Goal: Check status: Check status

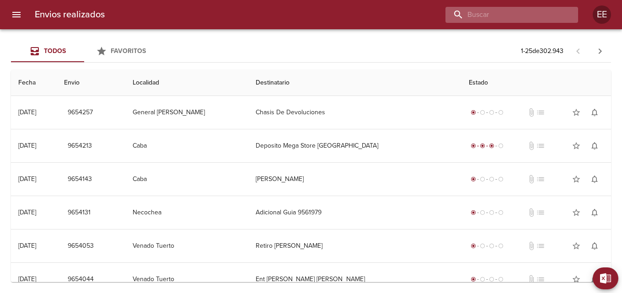
click at [527, 13] on input "buscar" at bounding box center [503, 15] width 117 height 16
type input "[PERSON_NAME] [PERSON_NAME]"
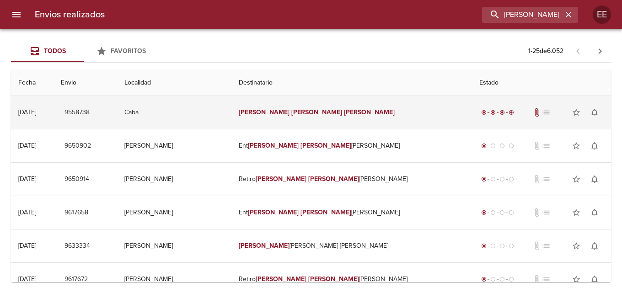
click at [344, 115] on em "[PERSON_NAME]" at bounding box center [369, 112] width 51 height 8
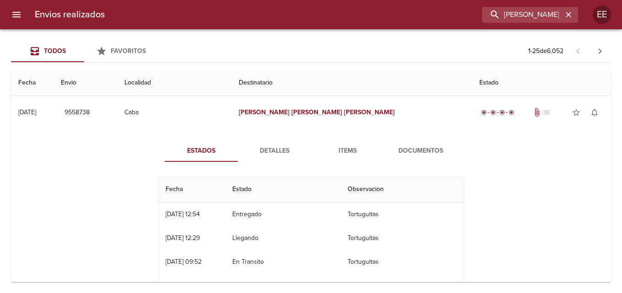
click at [283, 154] on span "Detalles" at bounding box center [274, 150] width 62 height 11
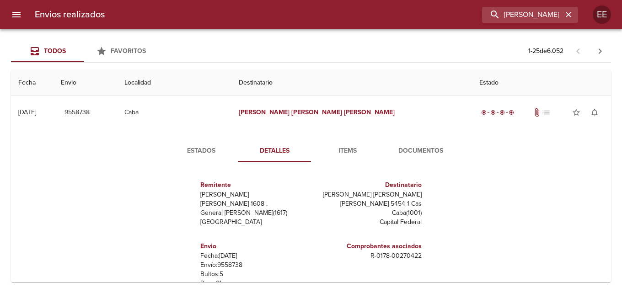
click at [335, 153] on span "Items" at bounding box center [347, 150] width 62 height 11
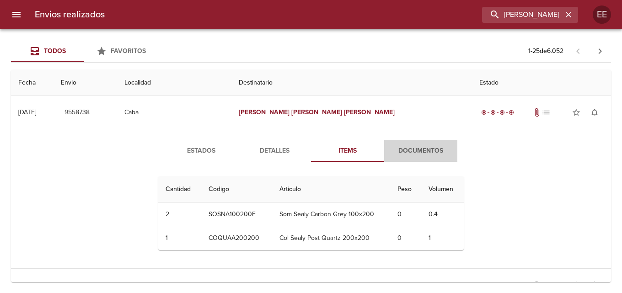
click at [422, 155] on span "Documentos" at bounding box center [420, 150] width 62 height 11
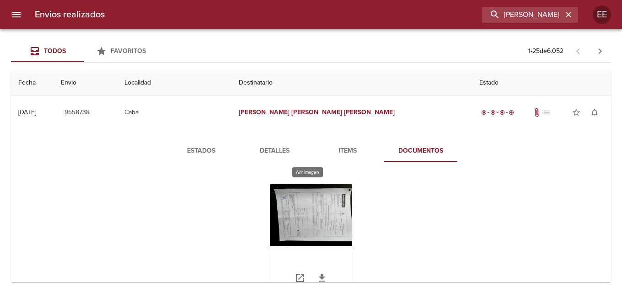
click at [303, 219] on div "Tabla de envíos del cliente" at bounding box center [311, 241] width 82 height 114
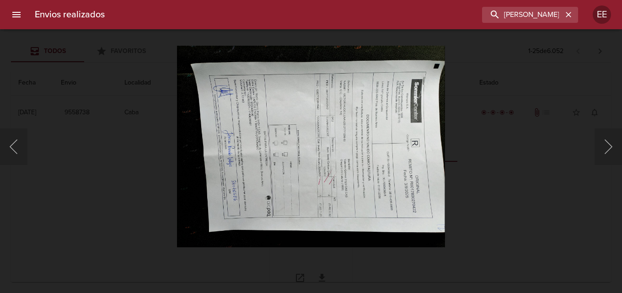
click at [303, 219] on img "Lightbox" at bounding box center [311, 147] width 268 height 202
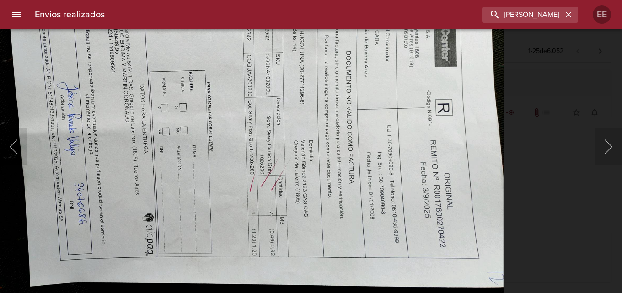
click at [180, 133] on img "Lightbox" at bounding box center [235, 115] width 538 height 405
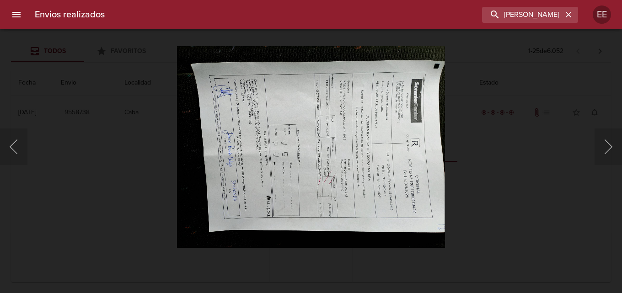
click at [99, 74] on div "Lightbox" at bounding box center [311, 146] width 622 height 293
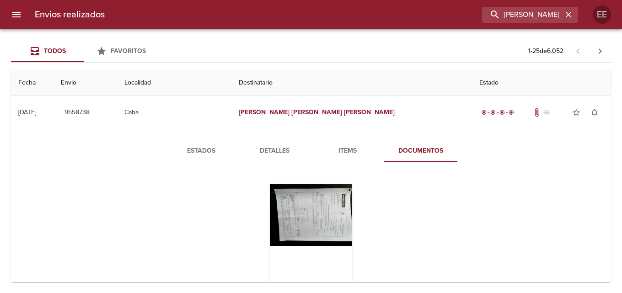
click at [103, 74] on th "Envio" at bounding box center [85, 83] width 64 height 26
click at [332, 216] on div "Tabla de envíos del cliente" at bounding box center [311, 241] width 82 height 114
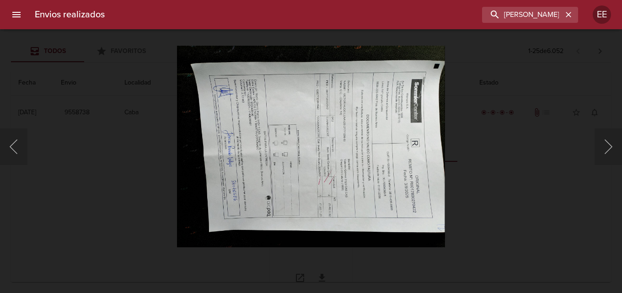
click at [332, 216] on img "Lightbox" at bounding box center [311, 147] width 268 height 202
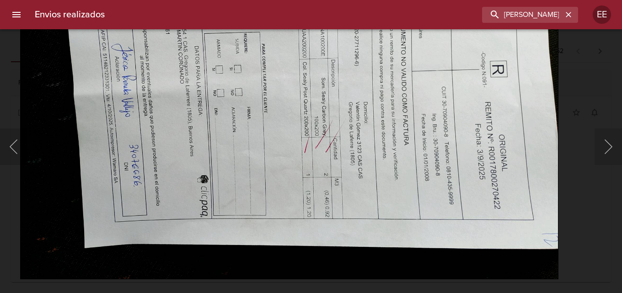
click at [37, 69] on img "Lightbox" at bounding box center [289, 76] width 538 height 405
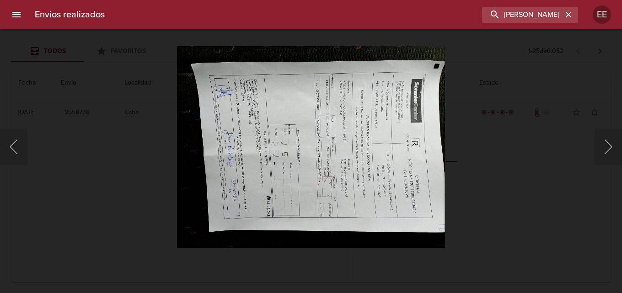
click at [57, 76] on div "Lightbox" at bounding box center [311, 146] width 622 height 293
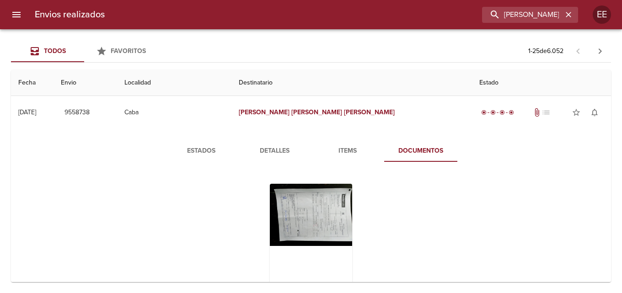
click at [57, 76] on div "Lightbox" at bounding box center [311, 146] width 622 height 293
click at [570, 13] on icon "button" at bounding box center [567, 14] width 5 height 5
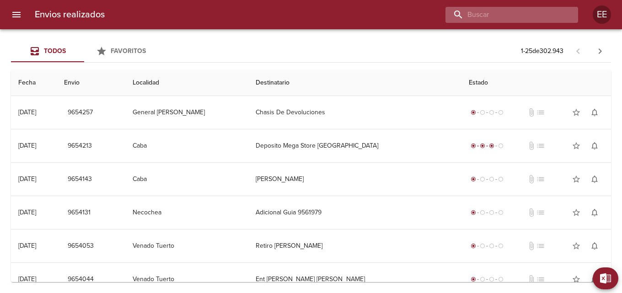
click at [525, 14] on input "buscar" at bounding box center [503, 15] width 117 height 16
type input "[PERSON_NAME]"
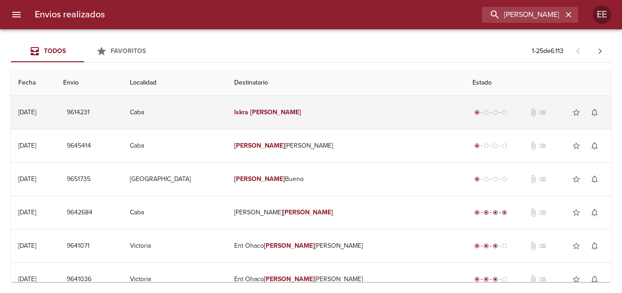
click at [358, 114] on td "[PERSON_NAME]" at bounding box center [346, 112] width 238 height 33
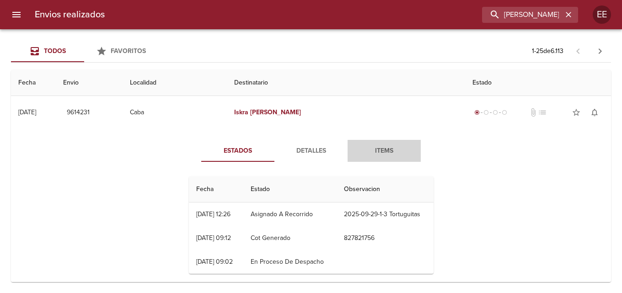
click at [381, 154] on span "Items" at bounding box center [384, 150] width 62 height 11
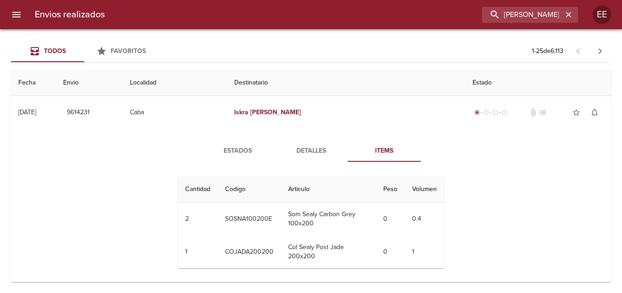
click at [313, 156] on span "Detalles" at bounding box center [311, 150] width 62 height 11
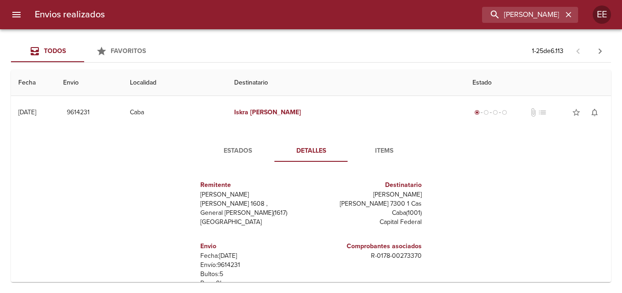
scroll to position [46, 0]
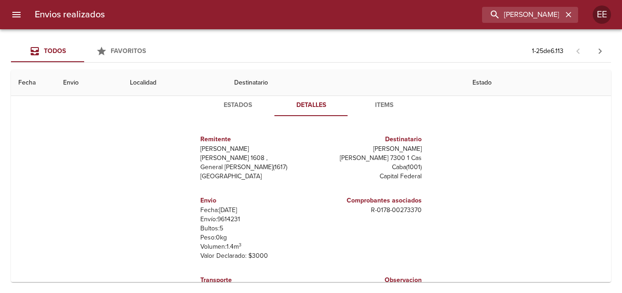
click at [386, 107] on span "Items" at bounding box center [384, 105] width 62 height 11
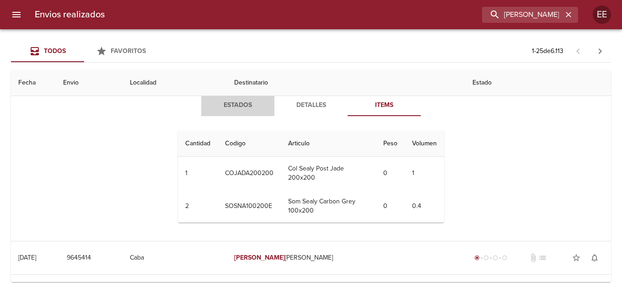
click at [231, 102] on span "Estados" at bounding box center [238, 105] width 62 height 11
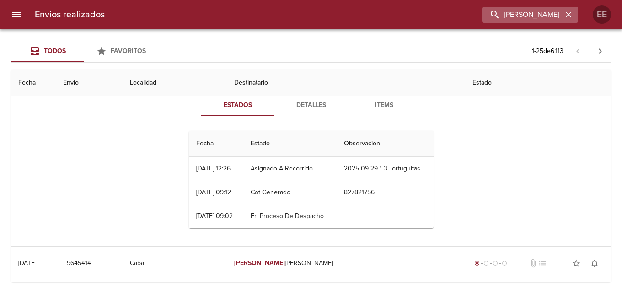
click at [567, 14] on icon "button" at bounding box center [567, 14] width 5 height 5
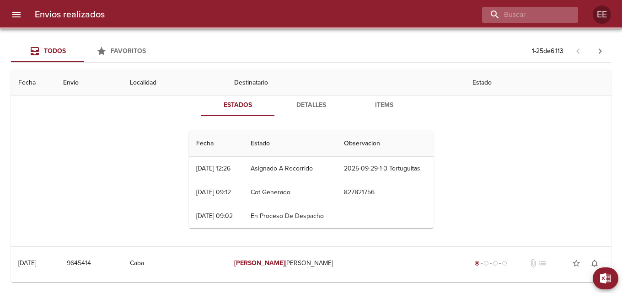
scroll to position [0, 0]
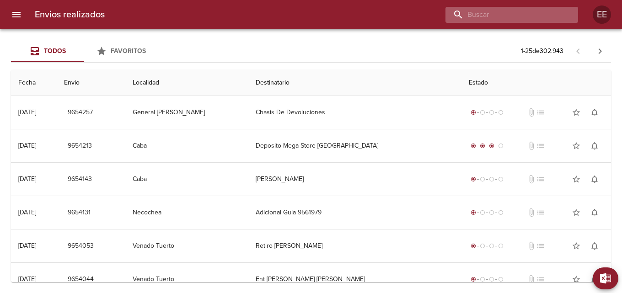
click at [512, 13] on input "buscar" at bounding box center [503, 15] width 117 height 16
type input "SERRA EZERQUIEL"
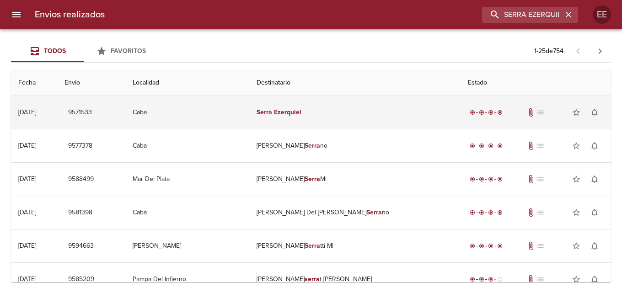
click at [320, 119] on td "Serra Ezerquiel" at bounding box center [354, 112] width 211 height 33
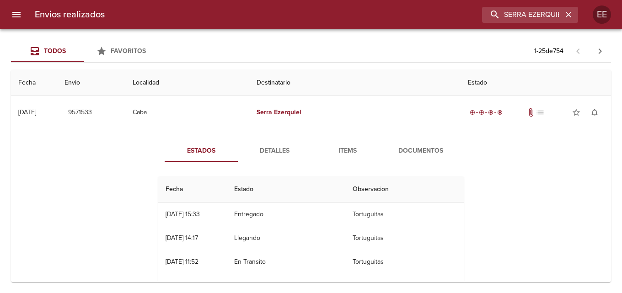
scroll to position [46, 0]
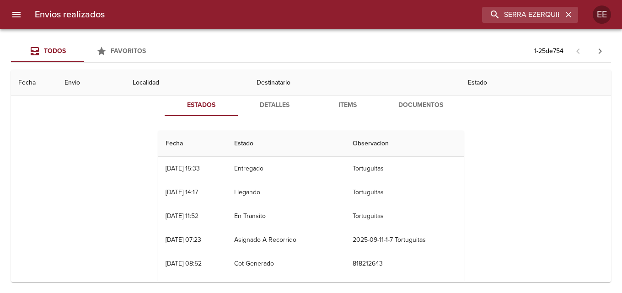
click at [275, 107] on span "Detalles" at bounding box center [274, 105] width 62 height 11
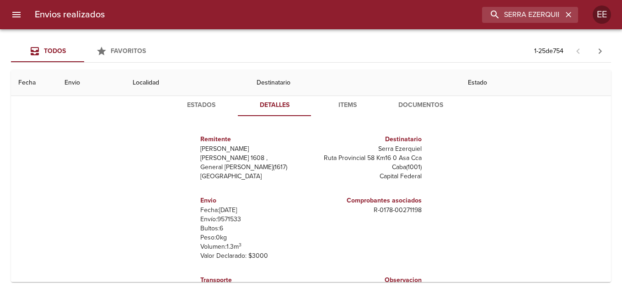
click at [346, 107] on span "Items" at bounding box center [347, 105] width 62 height 11
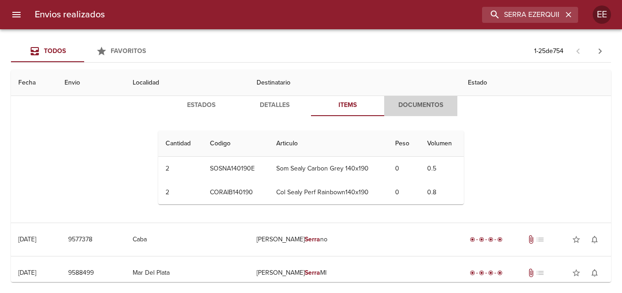
click at [406, 110] on span "Documentos" at bounding box center [420, 105] width 62 height 11
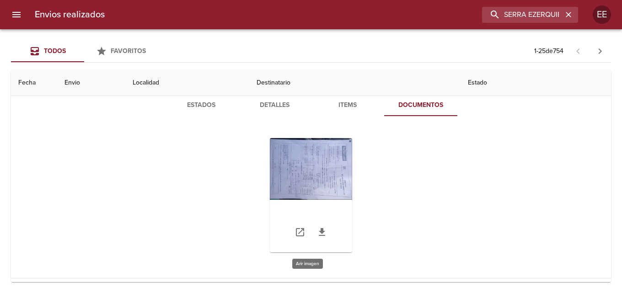
click at [324, 170] on div "Tabla de envíos del cliente" at bounding box center [311, 195] width 82 height 114
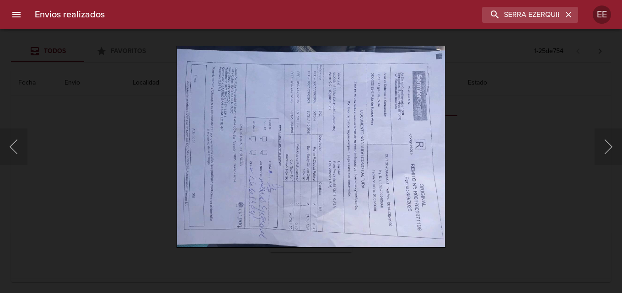
click at [324, 170] on img "Lightbox" at bounding box center [310, 147] width 269 height 202
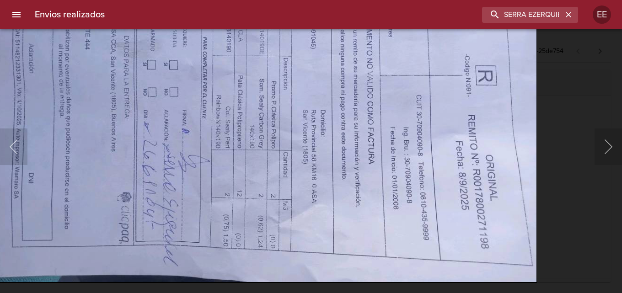
click at [406, 159] on img "Lightbox" at bounding box center [267, 80] width 540 height 405
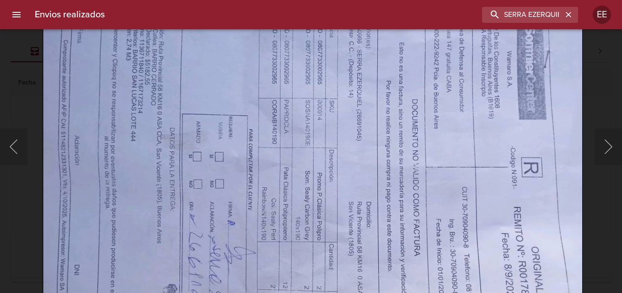
click at [343, 209] on img "Lightbox" at bounding box center [313, 172] width 540 height 405
